Goal: Use online tool/utility: Utilize a website feature to perform a specific function

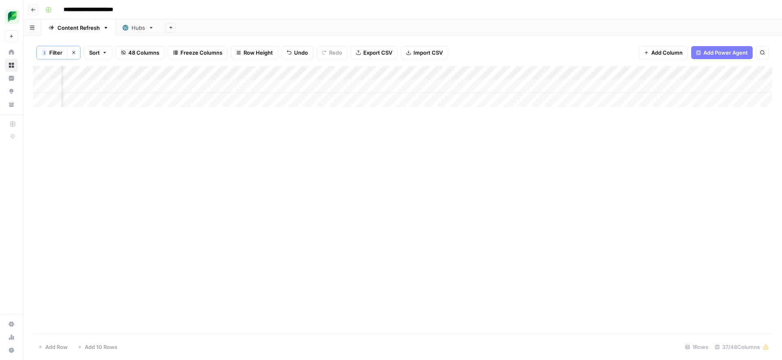
scroll to position [0, 1151]
click at [607, 86] on div "Add Column" at bounding box center [403, 86] width 740 height 41
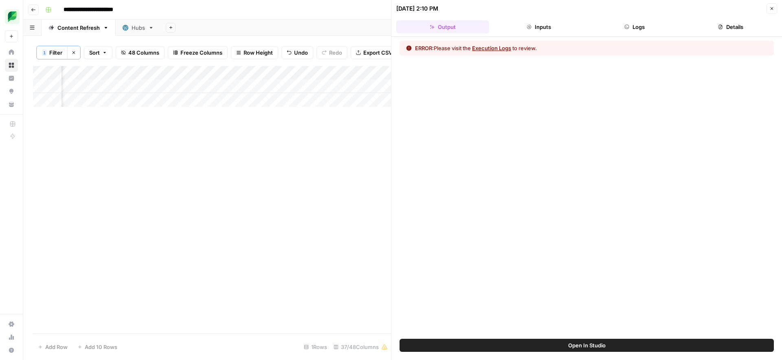
click at [487, 47] on button "Execution Logs" at bounding box center [491, 48] width 39 height 8
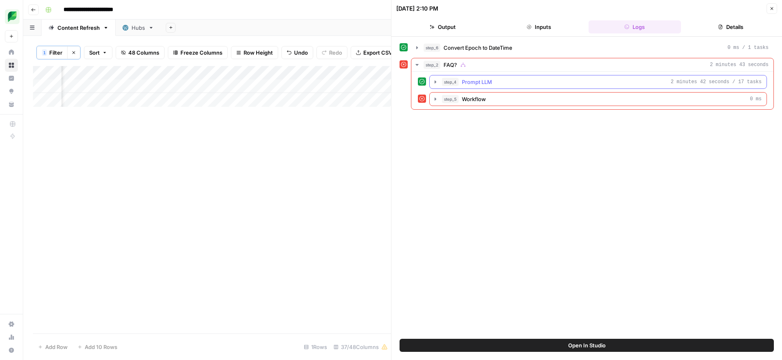
click at [486, 84] on span "Prompt LLM" at bounding box center [477, 82] width 30 height 8
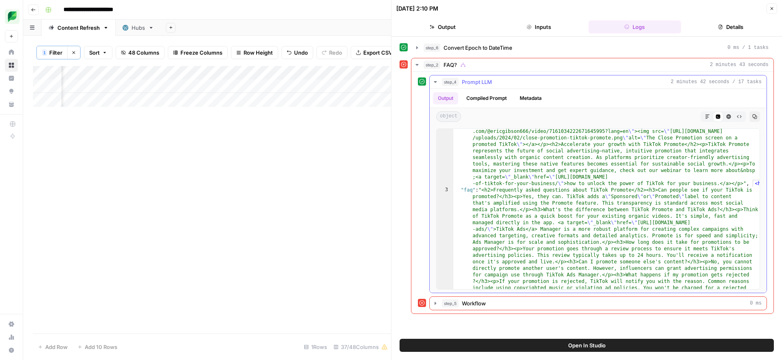
scroll to position [1235, 0]
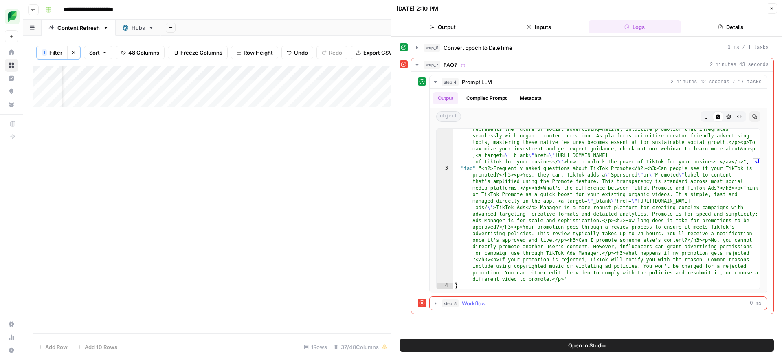
click at [452, 303] on span "step_5" at bounding box center [450, 303] width 17 height 8
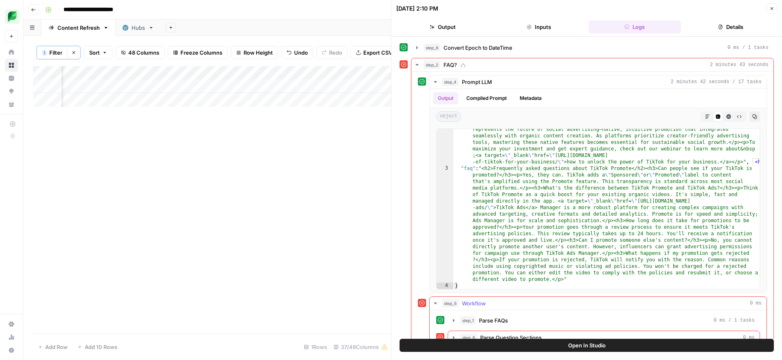
scroll to position [17, 0]
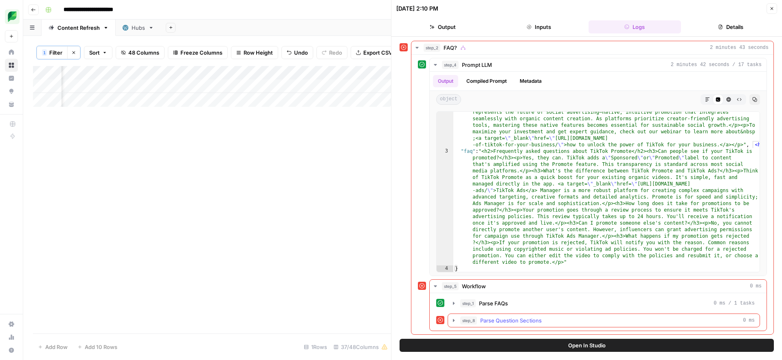
click at [487, 319] on span "Parse Question Sections" at bounding box center [511, 320] width 62 height 8
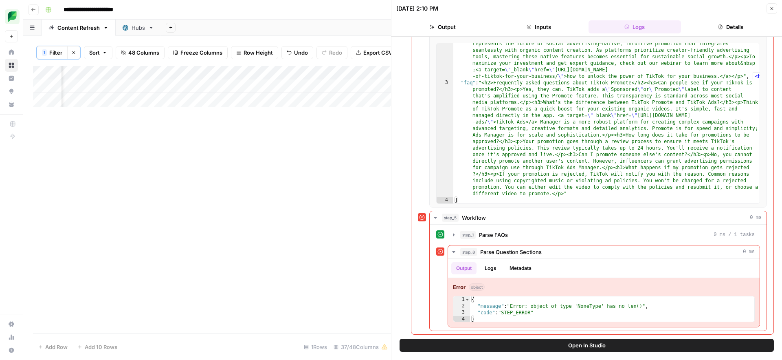
click at [368, 11] on div "**********" at bounding box center [408, 9] width 732 height 13
click at [771, 8] on icon "button" at bounding box center [772, 8] width 5 height 5
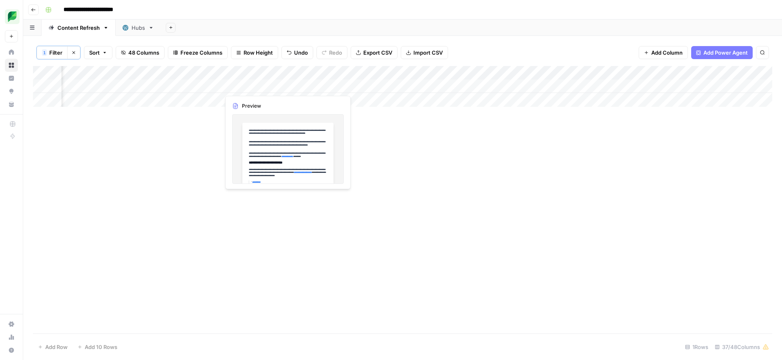
click at [271, 87] on div "Add Column" at bounding box center [403, 86] width 740 height 41
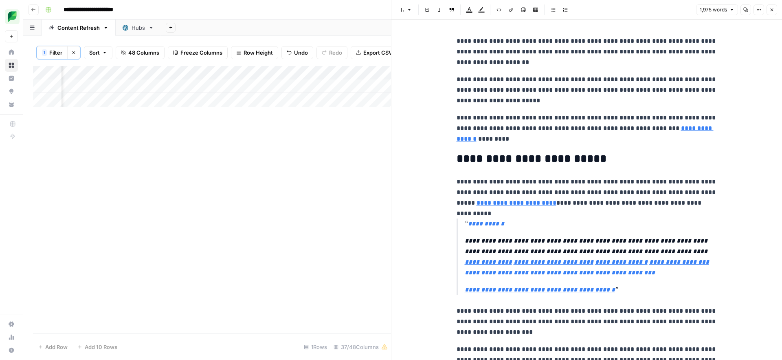
click at [334, 194] on div "Add Column" at bounding box center [212, 199] width 358 height 267
click at [773, 10] on icon "button" at bounding box center [772, 9] width 5 height 5
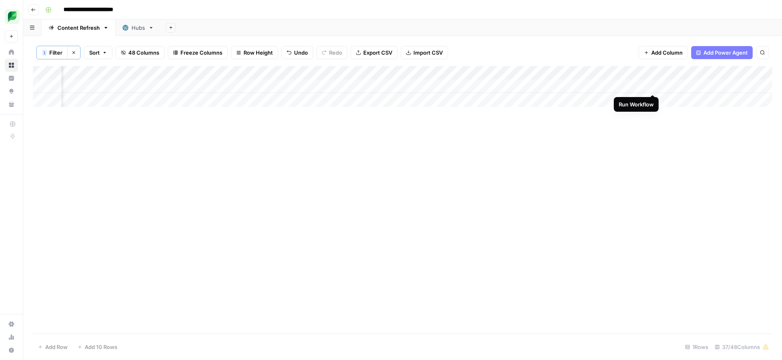
click at [654, 84] on div "Add Column" at bounding box center [403, 86] width 740 height 41
click at [251, 86] on div "Add Column" at bounding box center [403, 86] width 740 height 41
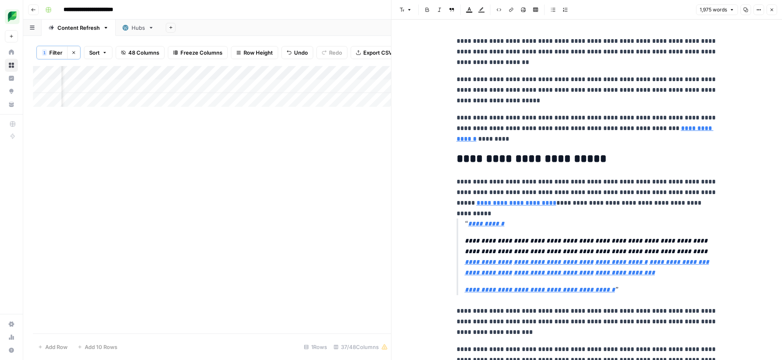
type input "https://www.tiktok.com/music/original-sound-7143652769600359214?refer=embed"
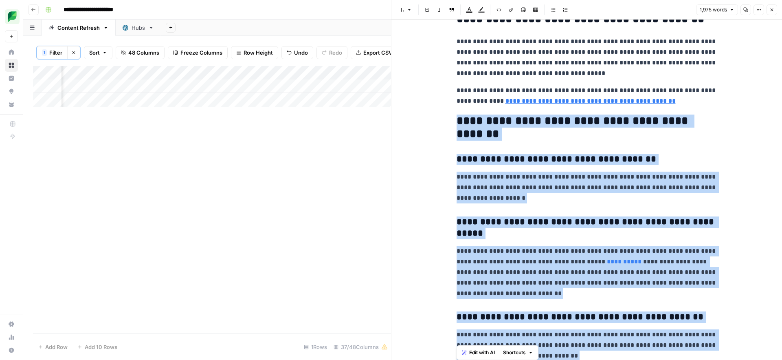
scroll to position [7928, 0]
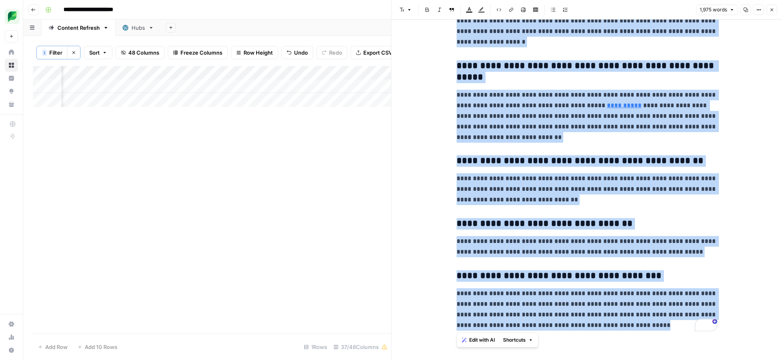
drag, startPoint x: 454, startPoint y: 122, endPoint x: 652, endPoint y: 389, distance: 332.8
click at [652, 359] on html "**********" at bounding box center [391, 180] width 782 height 360
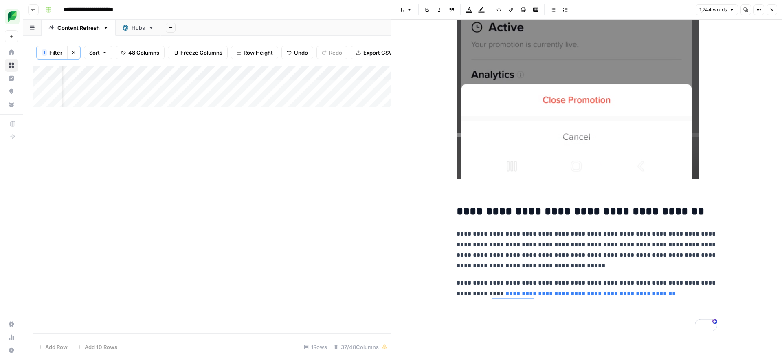
scroll to position [7547, 0]
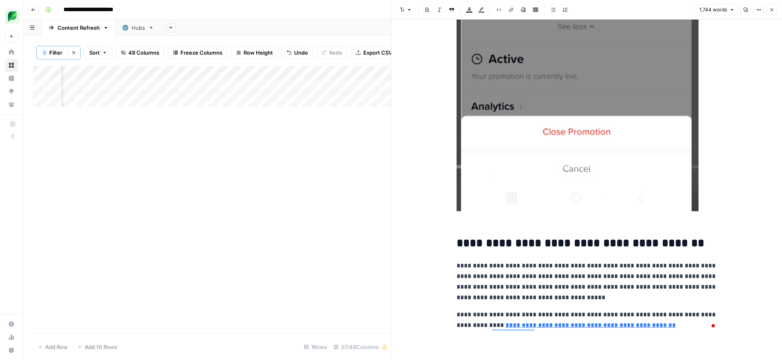
click at [469, 275] on p "**********" at bounding box center [587, 281] width 261 height 42
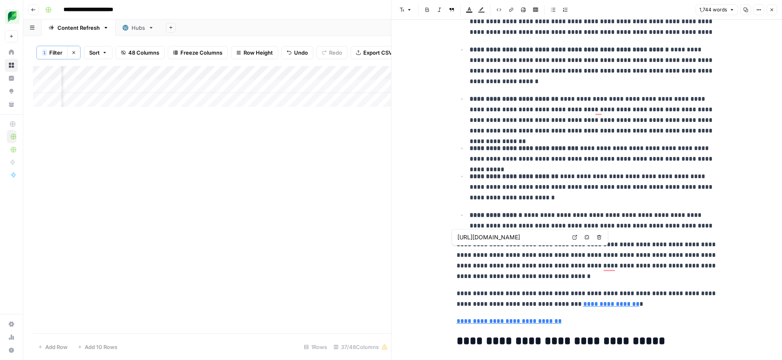
scroll to position [0, 0]
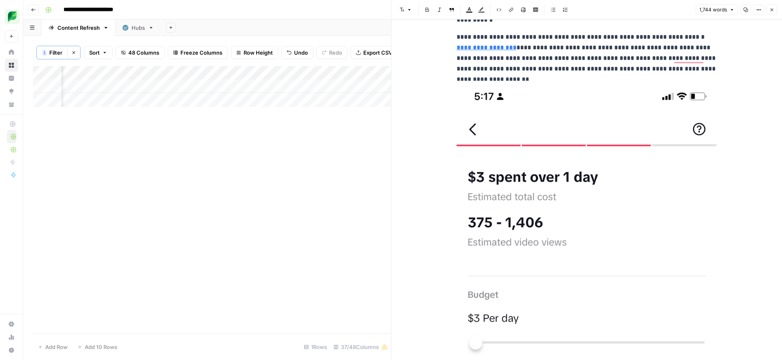
click at [772, 9] on icon "button" at bounding box center [772, 10] width 3 height 3
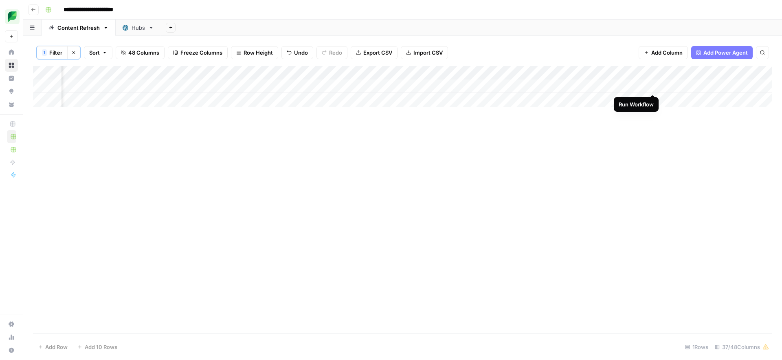
click at [651, 85] on div "Add Column" at bounding box center [403, 86] width 740 height 41
click at [240, 88] on div "Add Column" at bounding box center [403, 86] width 740 height 41
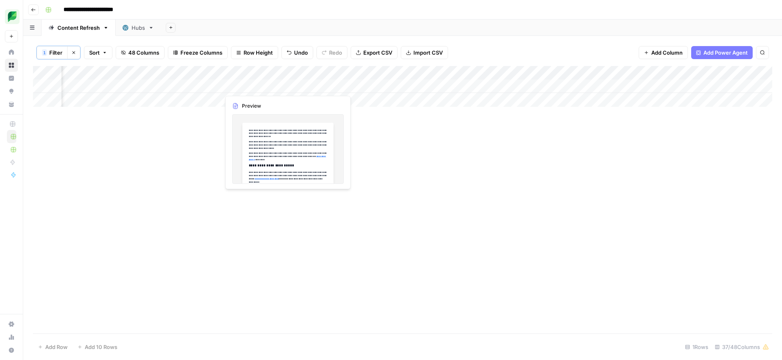
click at [240, 88] on div "Add Column" at bounding box center [403, 86] width 740 height 41
click at [240, 88] on div at bounding box center [257, 86] width 75 height 15
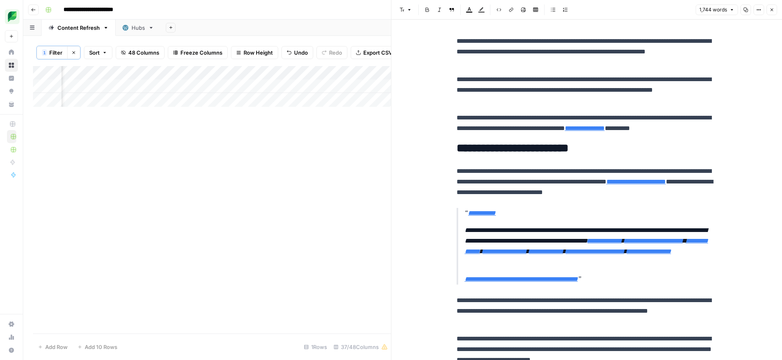
click at [746, 13] on button "Copy" at bounding box center [746, 9] width 11 height 11
click at [774, 7] on icon "button" at bounding box center [772, 9] width 5 height 5
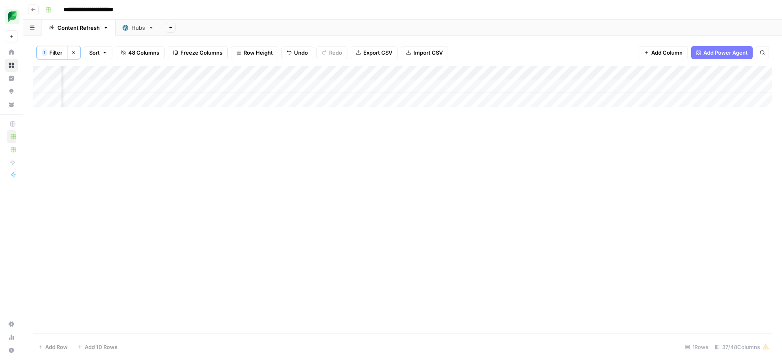
scroll to position [0, 1000]
click at [216, 86] on div "Add Column" at bounding box center [403, 86] width 740 height 41
click at [183, 88] on div "Add Column" at bounding box center [403, 86] width 740 height 41
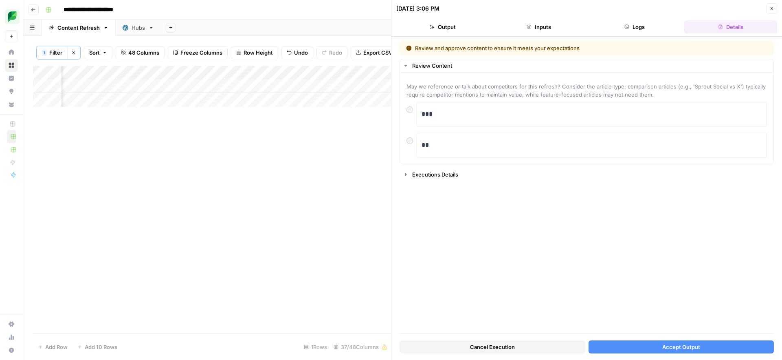
click at [681, 349] on span "Accept Output" at bounding box center [682, 347] width 38 height 8
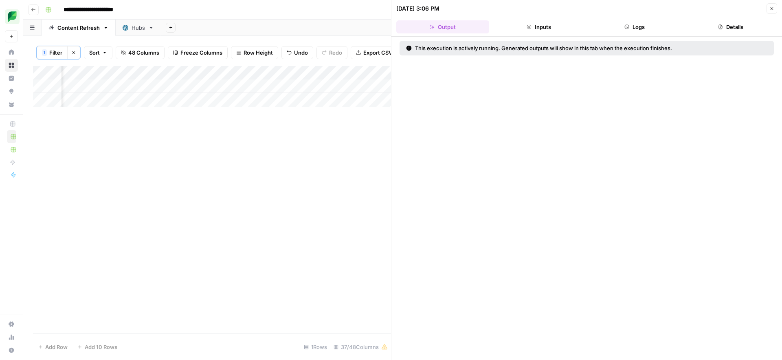
click at [324, 176] on div "Add Column" at bounding box center [212, 199] width 358 height 267
click at [771, 12] on button "Close" at bounding box center [772, 8] width 11 height 11
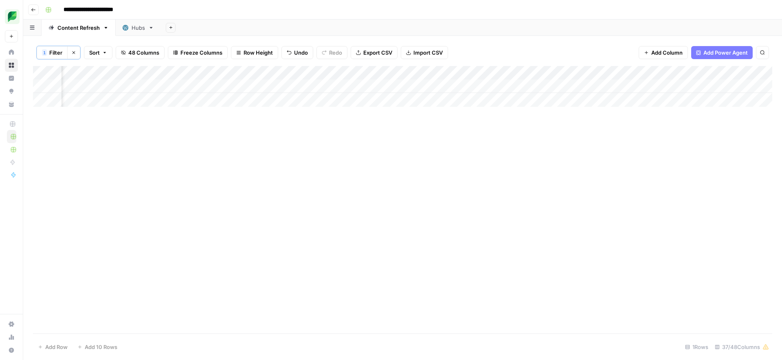
scroll to position [0, 1089]
click at [705, 86] on div "Add Column" at bounding box center [403, 86] width 740 height 41
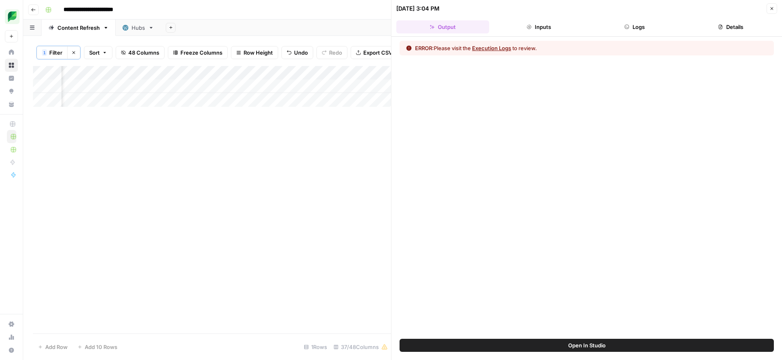
click at [773, 9] on icon "button" at bounding box center [772, 8] width 5 height 5
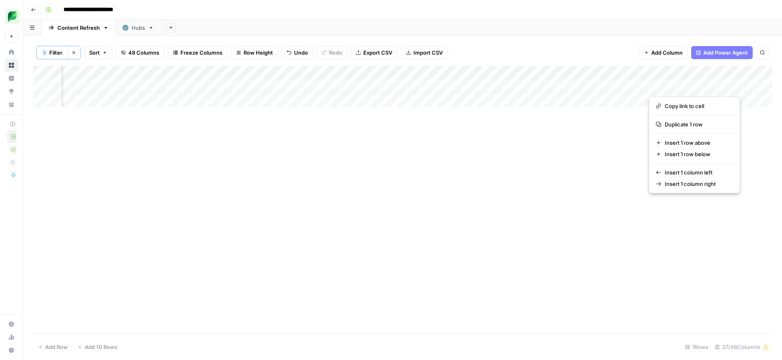
click at [612, 165] on div "Add Column" at bounding box center [403, 199] width 740 height 267
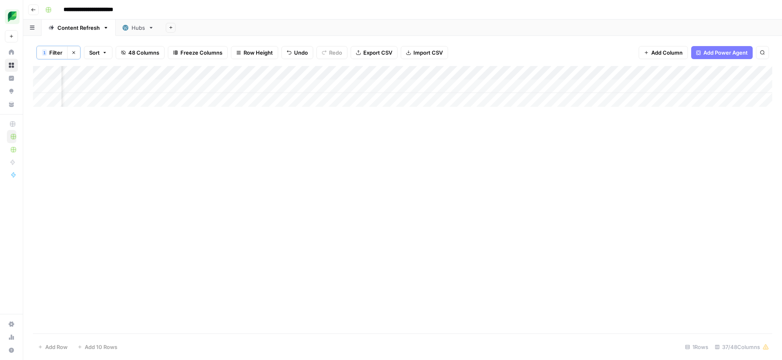
click at [302, 89] on div "Add Column" at bounding box center [403, 86] width 740 height 41
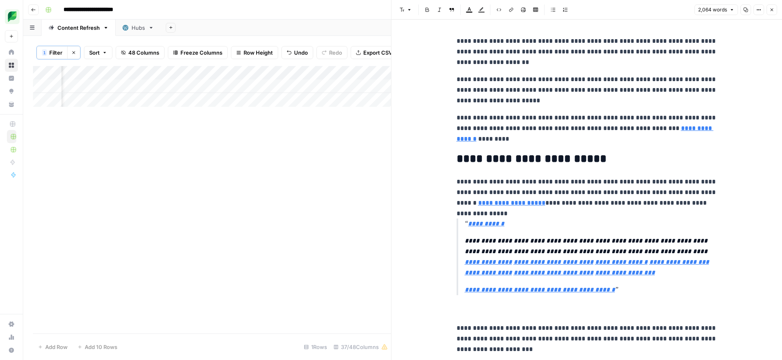
click at [494, 106] on p "**********" at bounding box center [587, 90] width 261 height 32
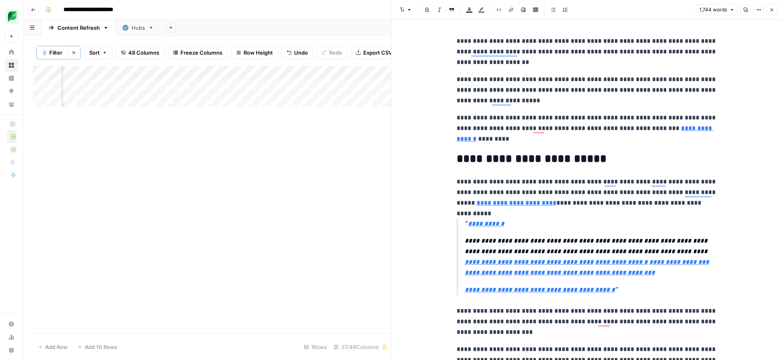
click at [771, 9] on icon "button" at bounding box center [772, 9] width 5 height 5
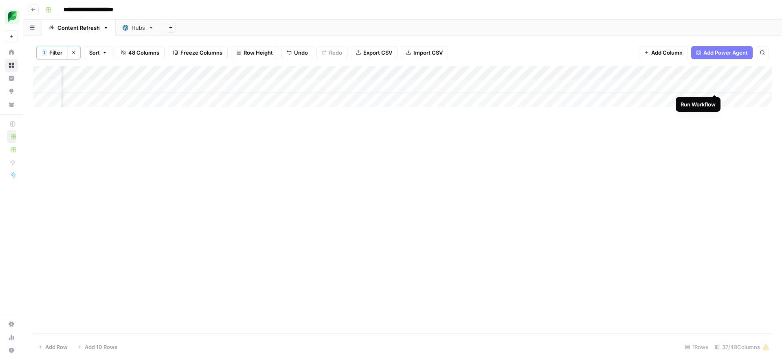
click at [714, 86] on div "Add Column" at bounding box center [403, 86] width 740 height 41
click at [654, 86] on div "Add Column" at bounding box center [403, 86] width 740 height 41
click at [677, 86] on div "Add Column" at bounding box center [403, 86] width 740 height 41
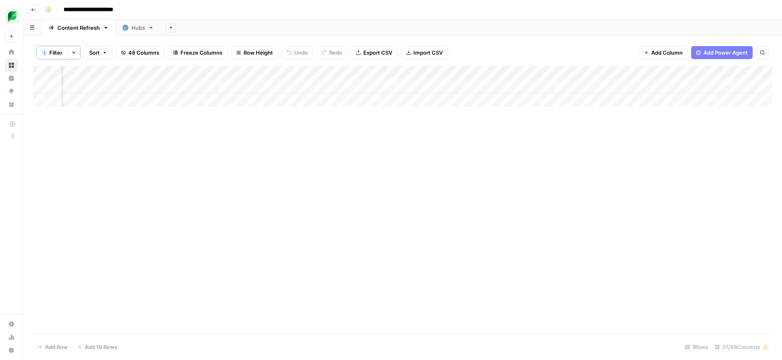
scroll to position [0, 610]
click at [607, 86] on div "Add Column" at bounding box center [403, 86] width 740 height 41
click at [398, 85] on div "Add Column" at bounding box center [403, 86] width 740 height 41
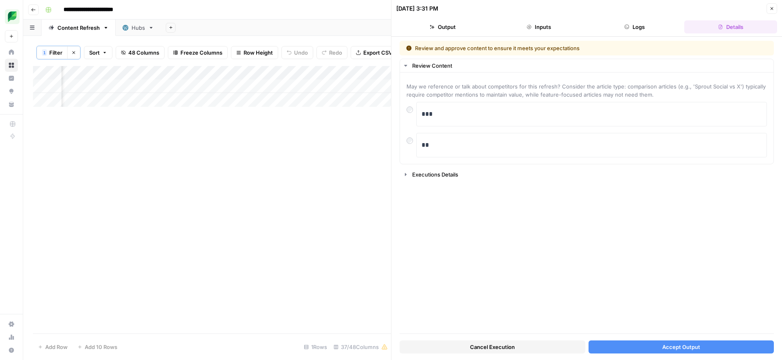
click at [636, 348] on button "Accept Output" at bounding box center [682, 346] width 186 height 13
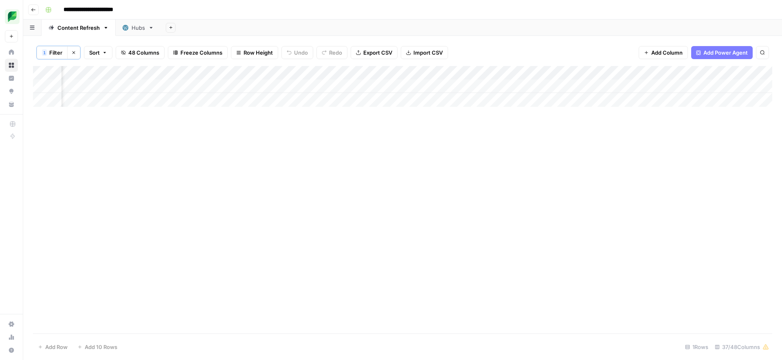
scroll to position [0, 1136]
click at [138, 88] on div "Add Column" at bounding box center [403, 86] width 740 height 41
click at [641, 86] on div "Add Column" at bounding box center [403, 86] width 740 height 41
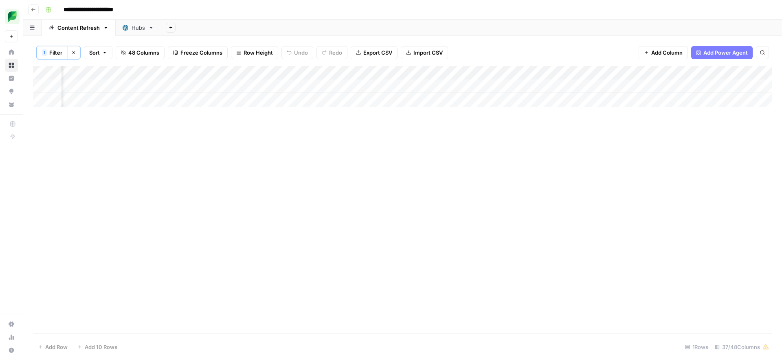
scroll to position [0, 1677]
click at [339, 87] on div "Add Column" at bounding box center [403, 86] width 740 height 41
click at [537, 88] on div "Add Column" at bounding box center [403, 86] width 740 height 41
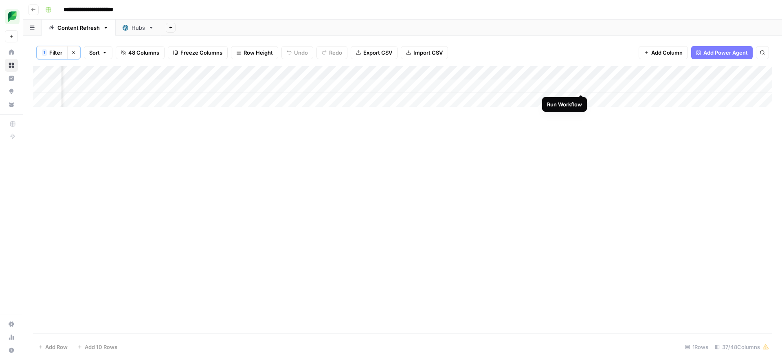
click at [581, 86] on div "Add Column" at bounding box center [403, 86] width 740 height 41
click at [632, 86] on div "Add Column" at bounding box center [403, 86] width 740 height 41
click at [368, 85] on div "Add Column" at bounding box center [403, 86] width 740 height 41
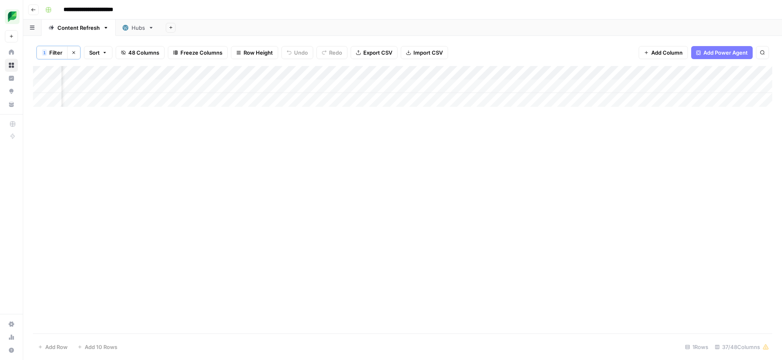
click at [366, 86] on div "Add Column" at bounding box center [403, 86] width 740 height 41
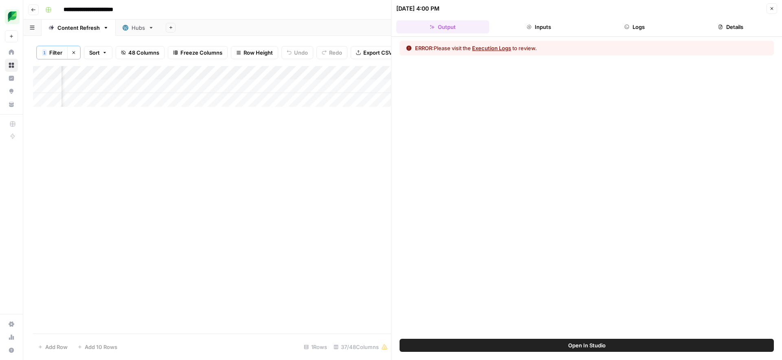
click at [497, 47] on button "Execution Logs" at bounding box center [491, 48] width 39 height 8
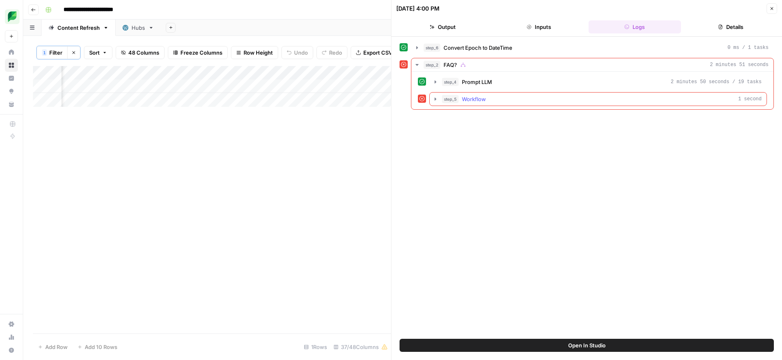
click at [494, 97] on div "step_5 Workflow 1 second" at bounding box center [602, 99] width 320 height 8
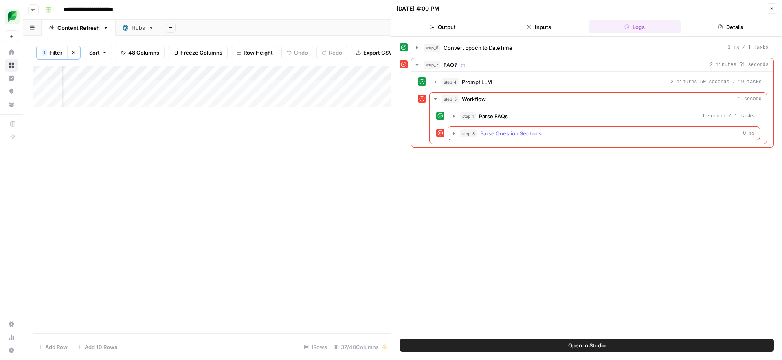
click at [491, 135] on span "Parse Question Sections" at bounding box center [511, 133] width 62 height 8
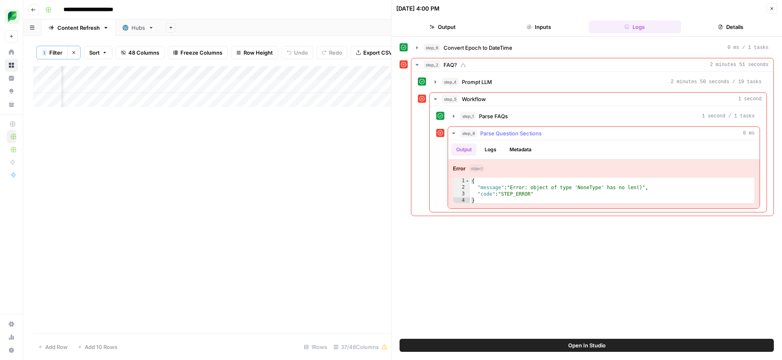
click at [493, 152] on button "Logs" at bounding box center [491, 149] width 22 height 12
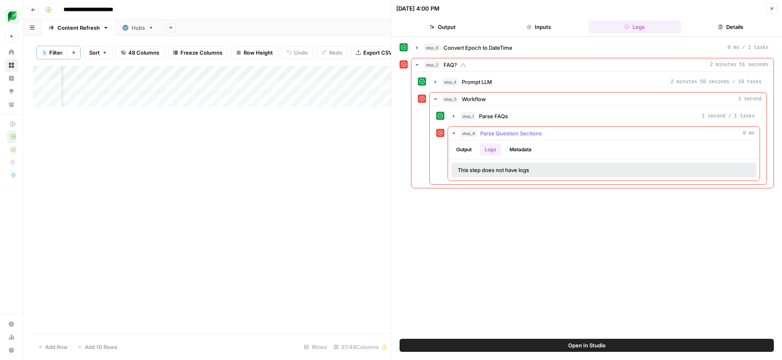
click at [518, 149] on button "Metadata" at bounding box center [521, 149] width 32 height 12
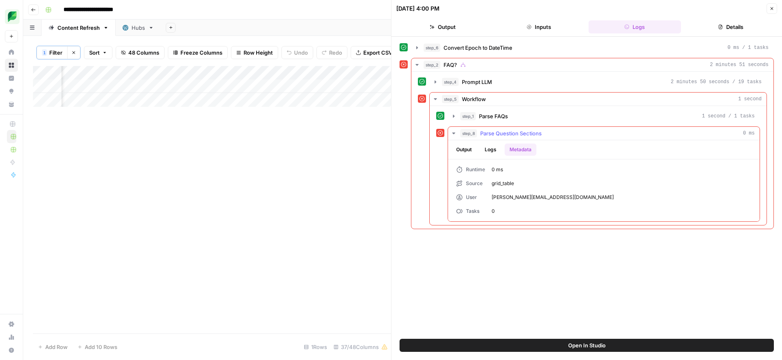
click at [489, 148] on button "Logs" at bounding box center [491, 149] width 22 height 12
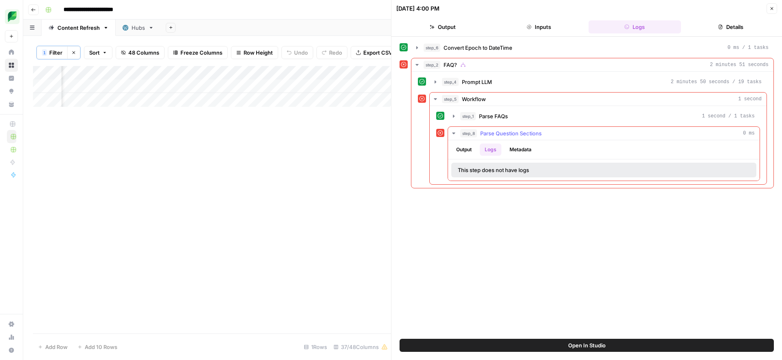
click at [467, 148] on button "Output" at bounding box center [464, 149] width 25 height 12
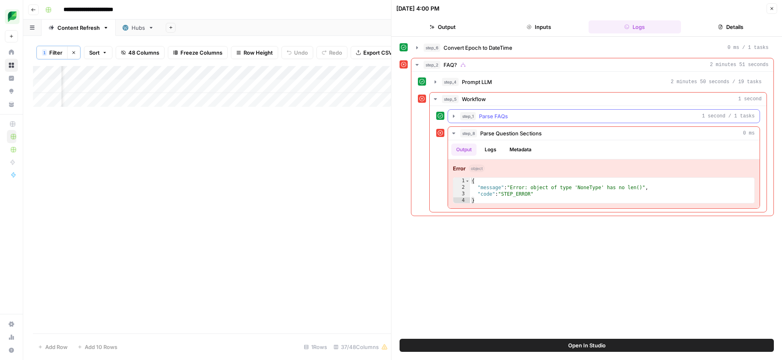
click at [482, 117] on span "Parse FAQs" at bounding box center [493, 116] width 29 height 8
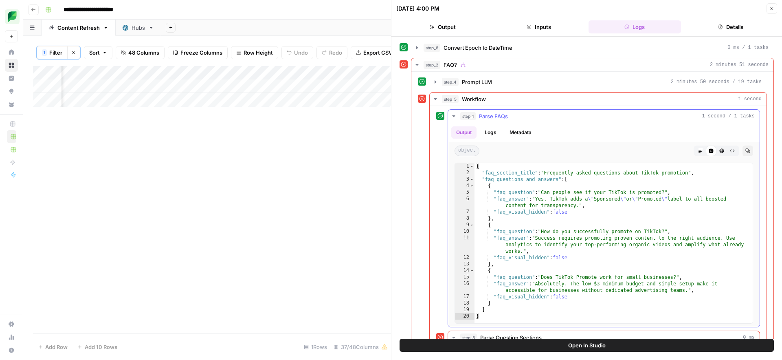
click at [493, 116] on span "Parse FAQs" at bounding box center [493, 116] width 29 height 8
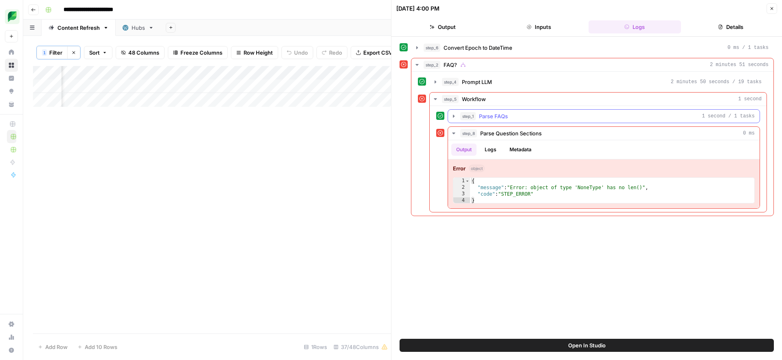
click at [492, 117] on span "Parse FAQs" at bounding box center [493, 116] width 29 height 8
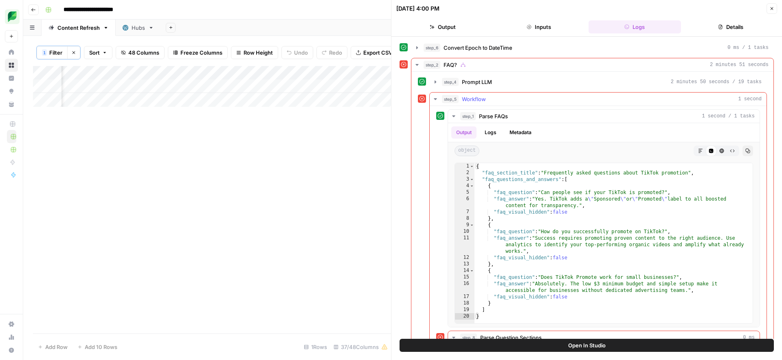
click at [480, 103] on span "Workflow" at bounding box center [474, 99] width 24 height 8
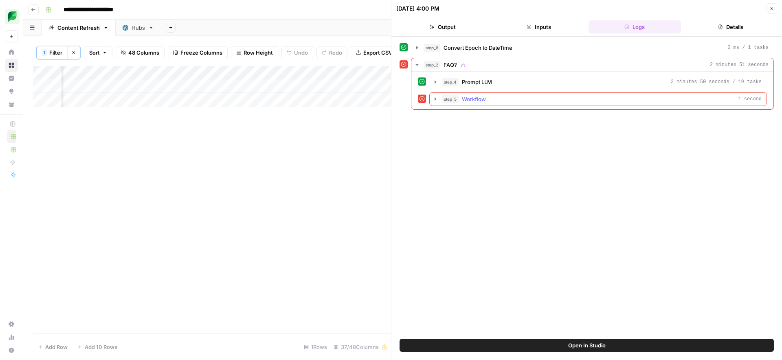
click at [480, 103] on span "Workflow" at bounding box center [474, 99] width 24 height 8
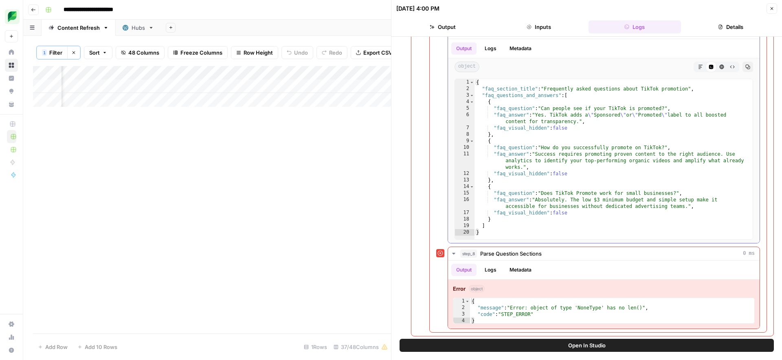
scroll to position [86, 0]
